Goal: Information Seeking & Learning: Understand process/instructions

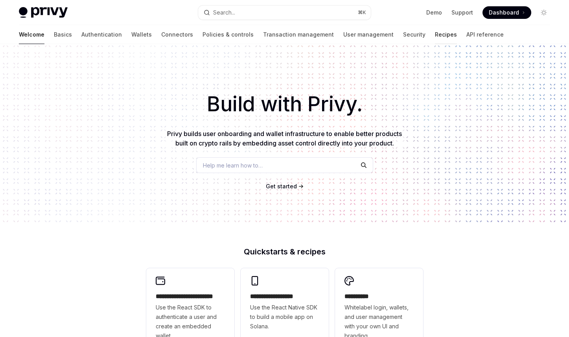
click at [435, 36] on link "Recipes" at bounding box center [446, 34] width 22 height 19
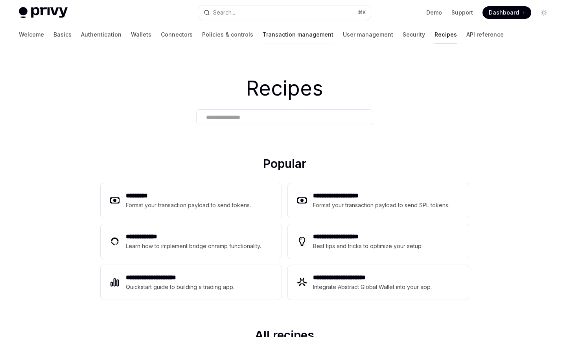
click at [263, 35] on link "Transaction management" at bounding box center [298, 34] width 71 height 19
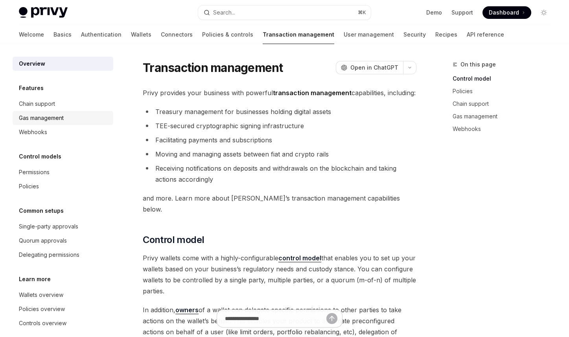
click at [47, 115] on div "Gas management" at bounding box center [41, 117] width 45 height 9
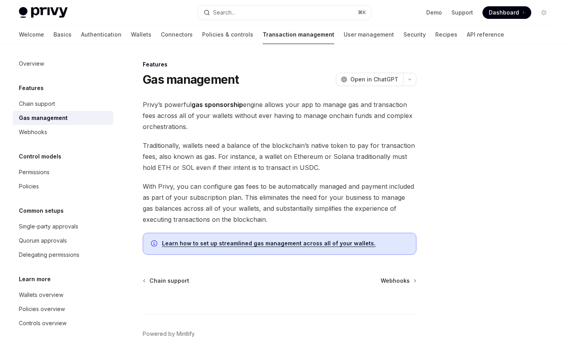
scroll to position [45, 0]
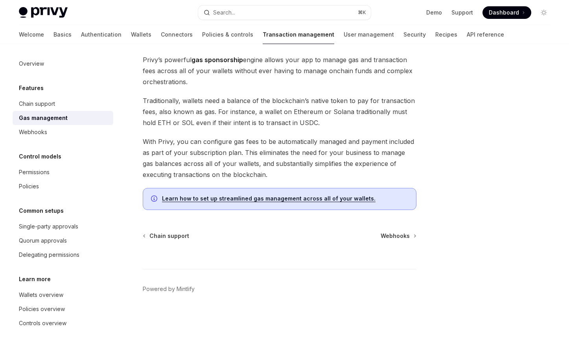
click at [316, 201] on link "Learn how to set up streamlined gas management across all of your wallets." at bounding box center [269, 198] width 214 height 7
type textarea "*"
